Goal: Transaction & Acquisition: Purchase product/service

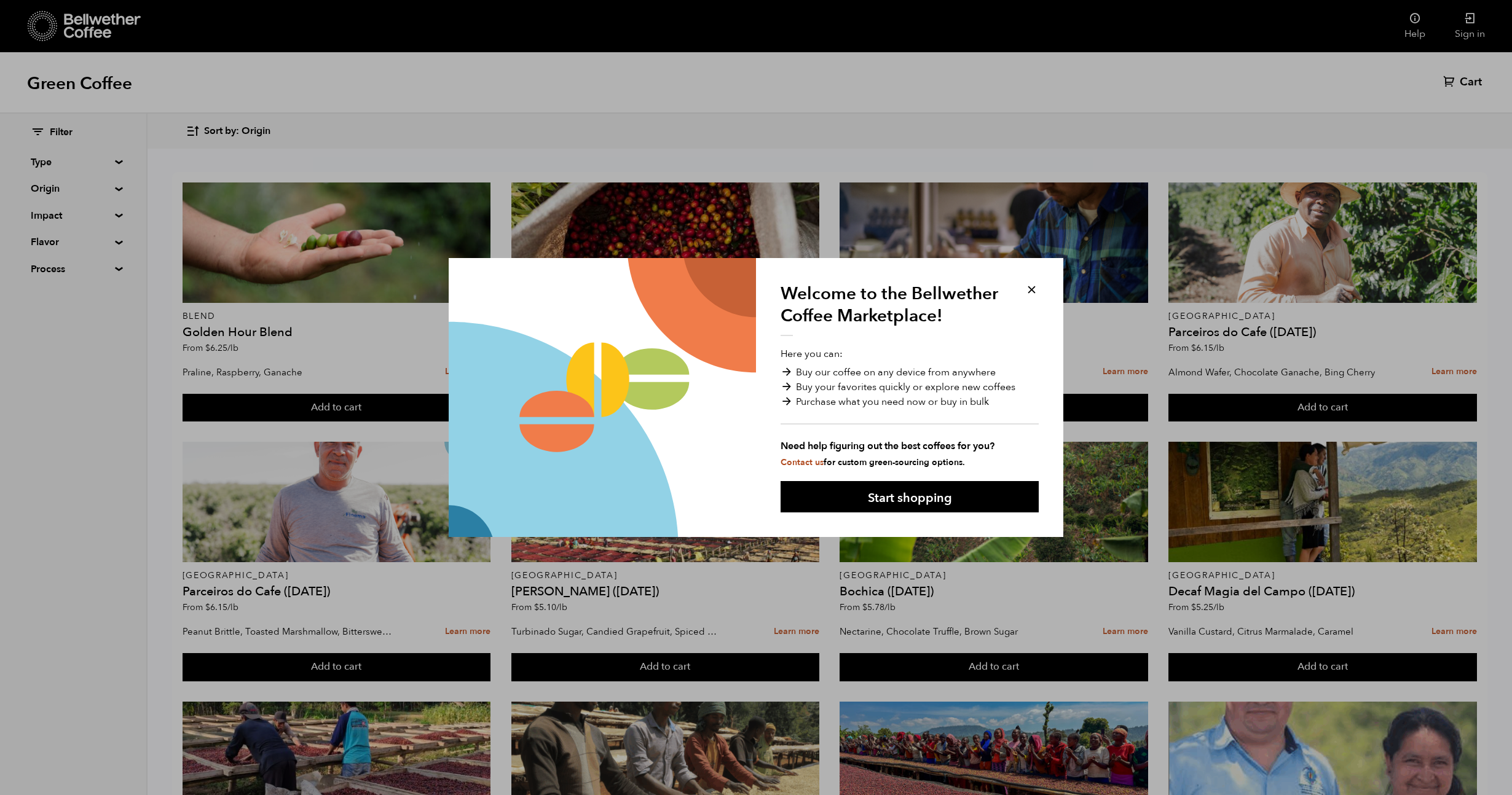
click at [1028, 285] on button at bounding box center [1031, 289] width 14 height 14
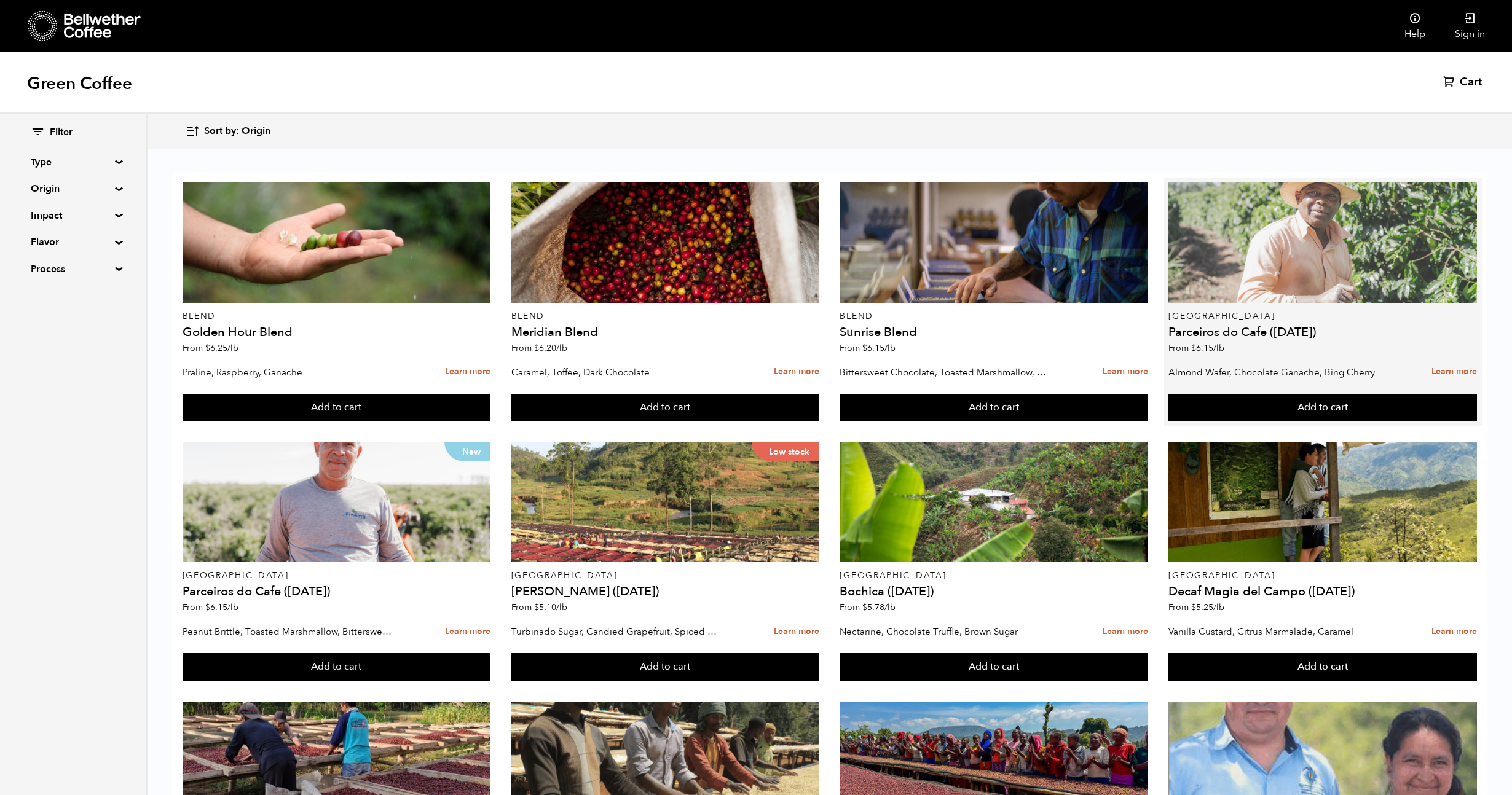
scroll to position [159, 0]
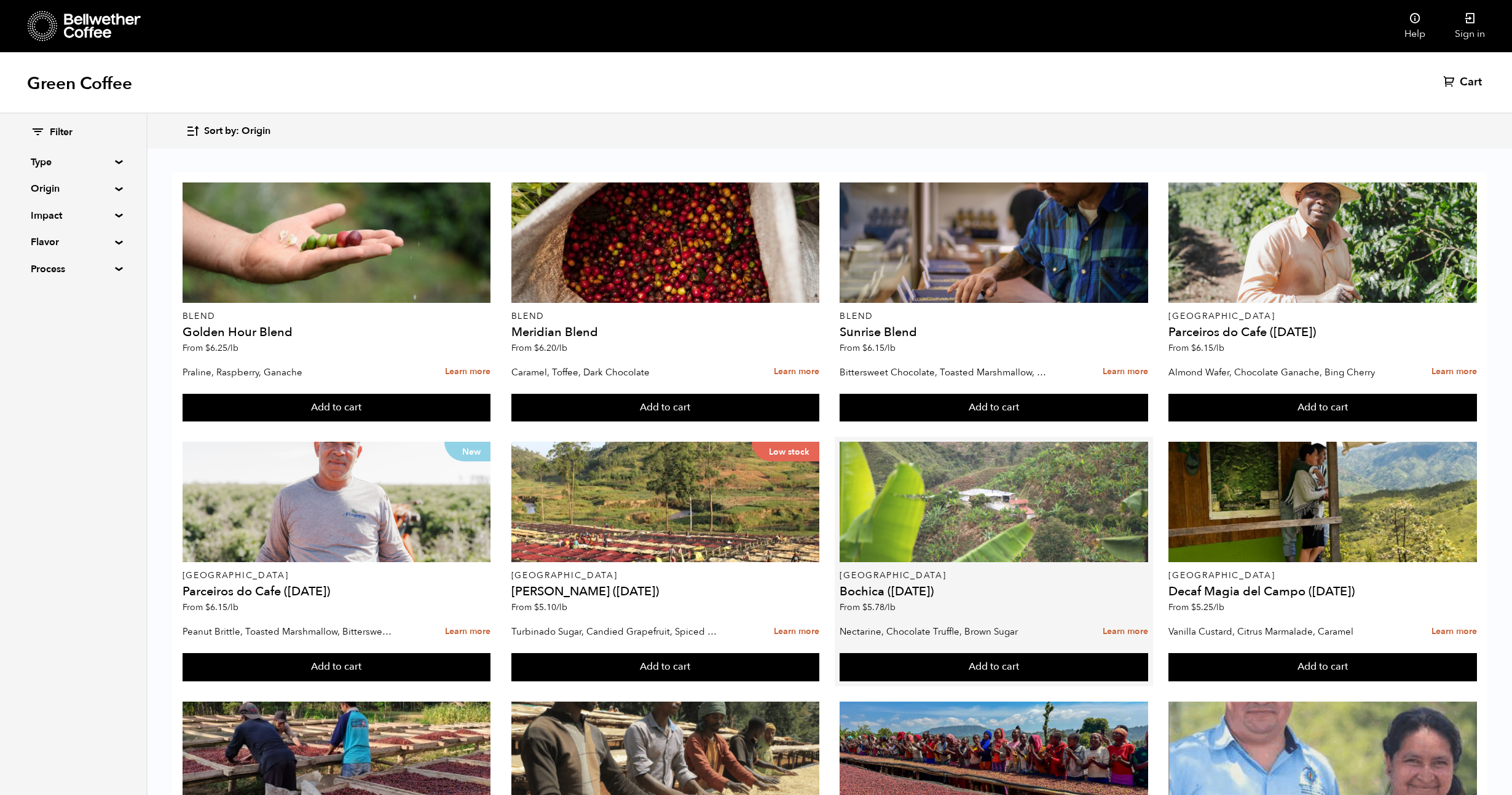
click at [906, 442] on div at bounding box center [994, 502] width 309 height 121
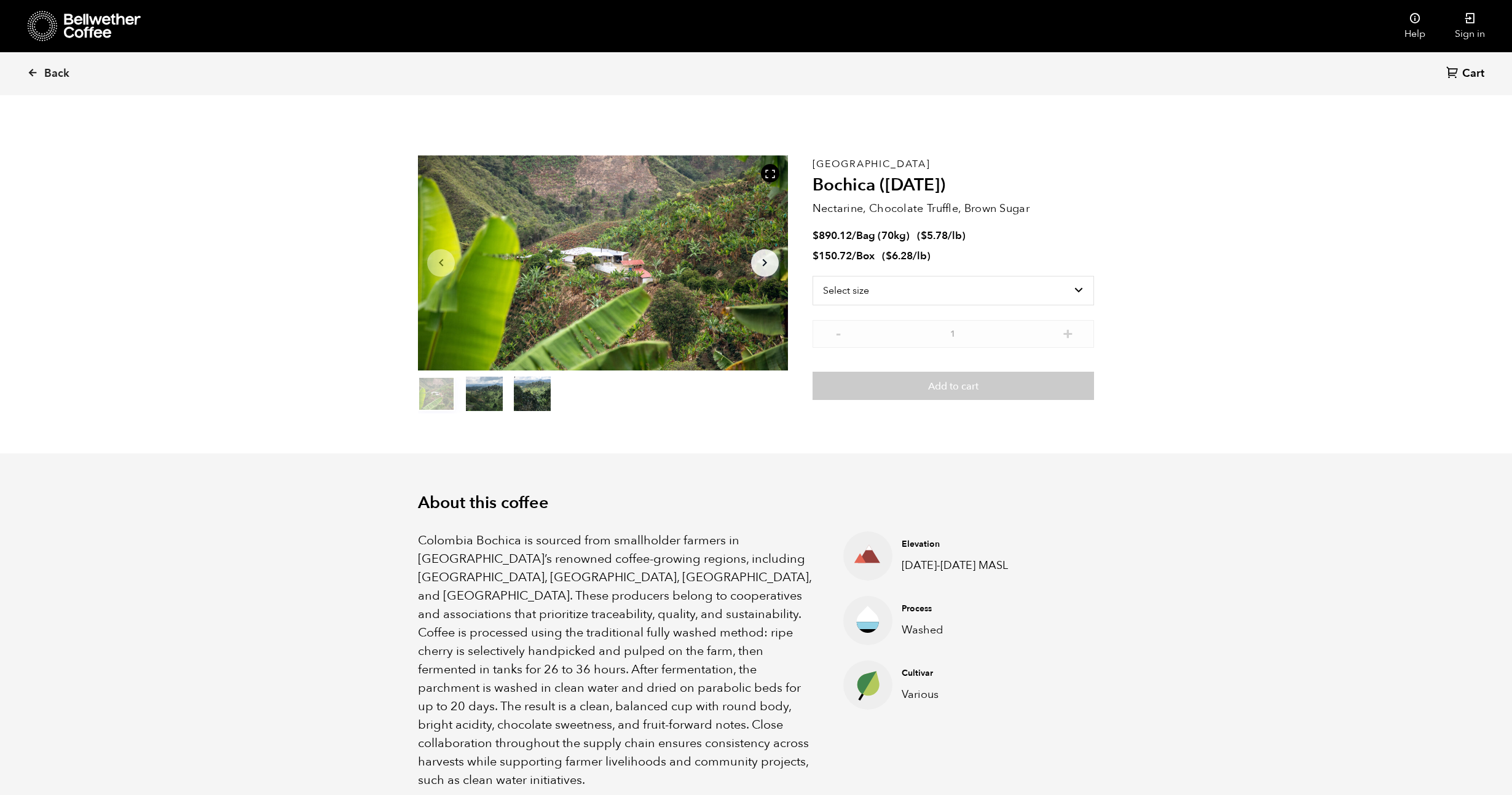
click at [39, 32] on icon at bounding box center [39, 32] width 1 height 1
